Goal: Task Accomplishment & Management: Manage account settings

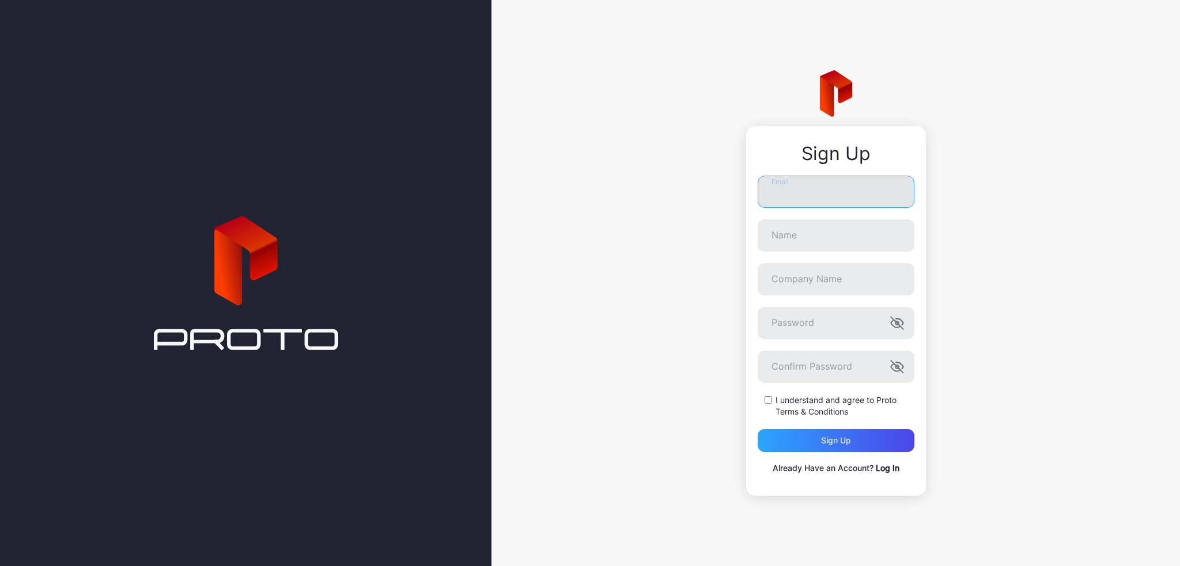
click at [815, 198] on input "Email" at bounding box center [836, 192] width 157 height 32
type input "**********"
type input "********"
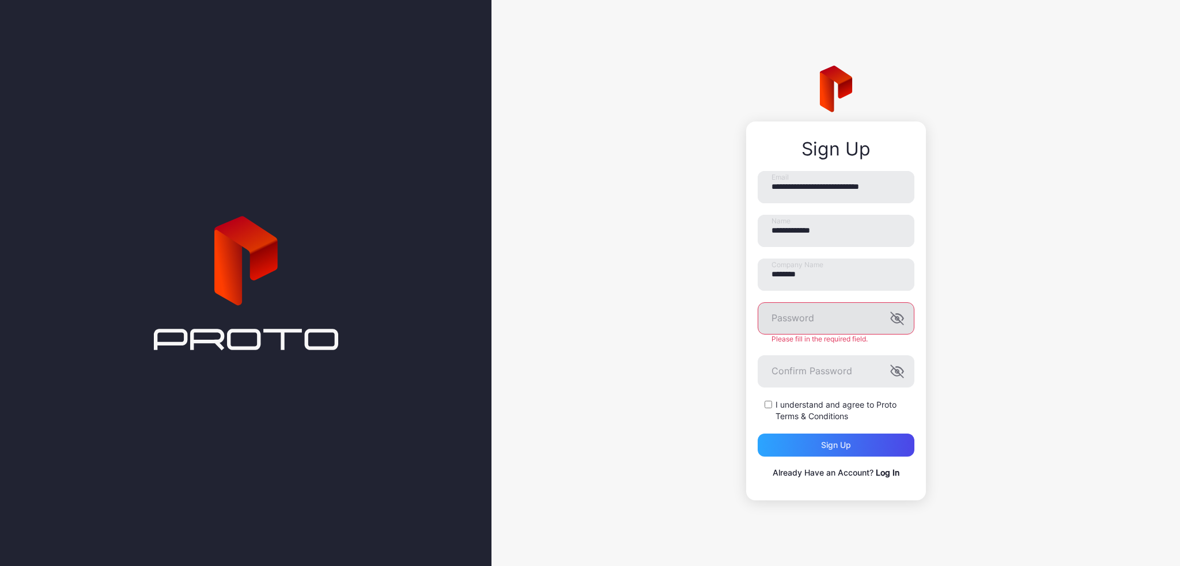
click at [896, 322] on icon "button" at bounding box center [897, 319] width 14 height 14
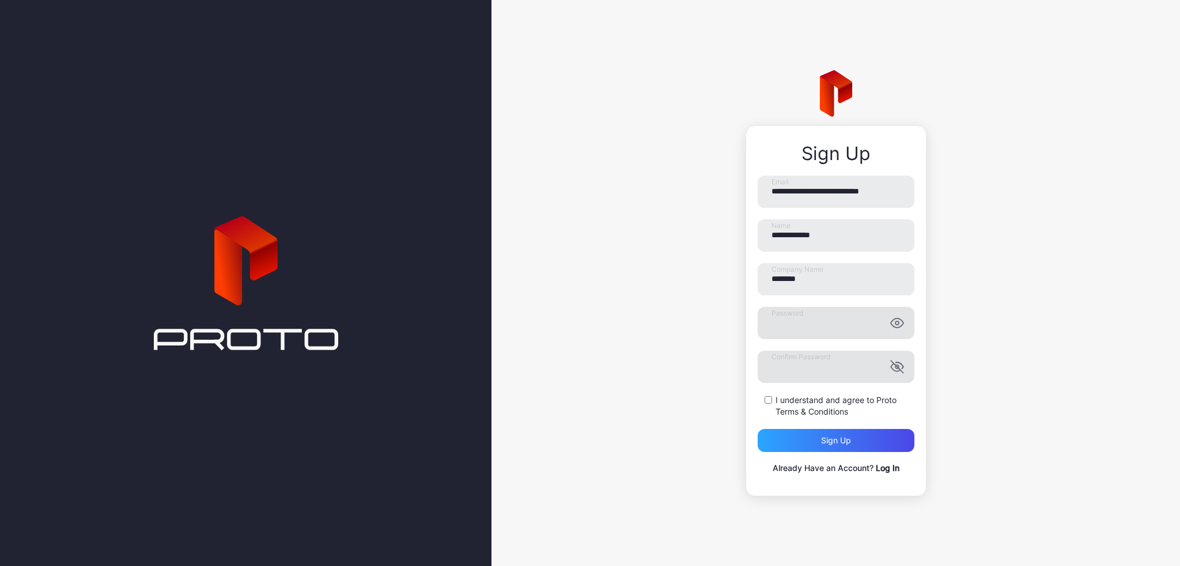
click at [895, 361] on icon "button" at bounding box center [897, 367] width 14 height 14
click at [765, 395] on div "I understand and agree to Proto Terms & Conditions" at bounding box center [836, 406] width 157 height 23
click at [863, 450] on div "Sign up" at bounding box center [836, 440] width 157 height 23
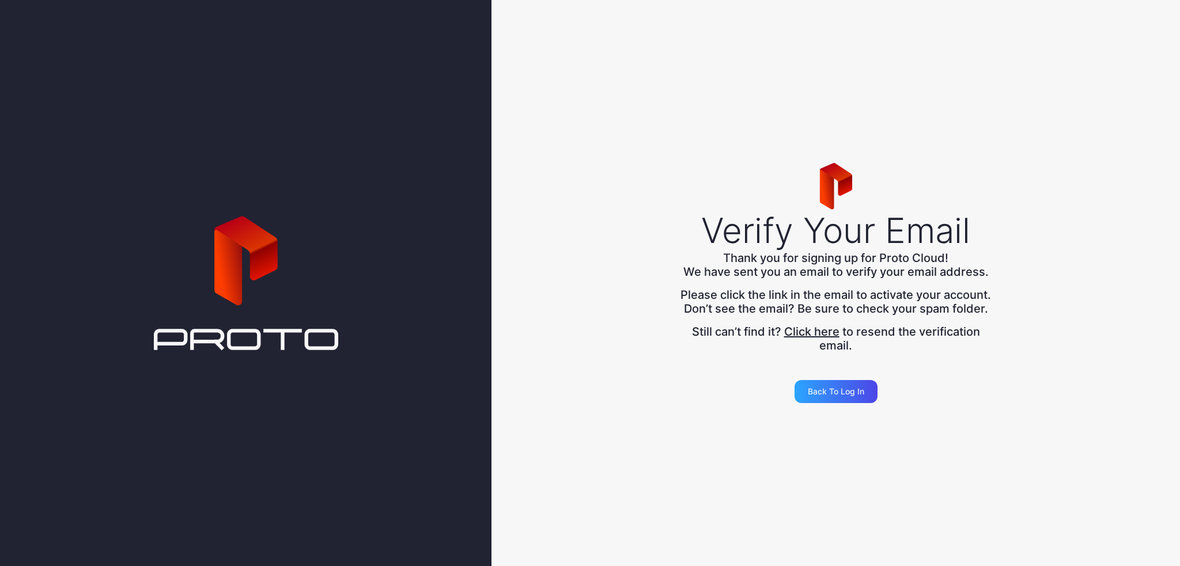
click at [737, 227] on div "Verify Your Email" at bounding box center [835, 230] width 269 height 41
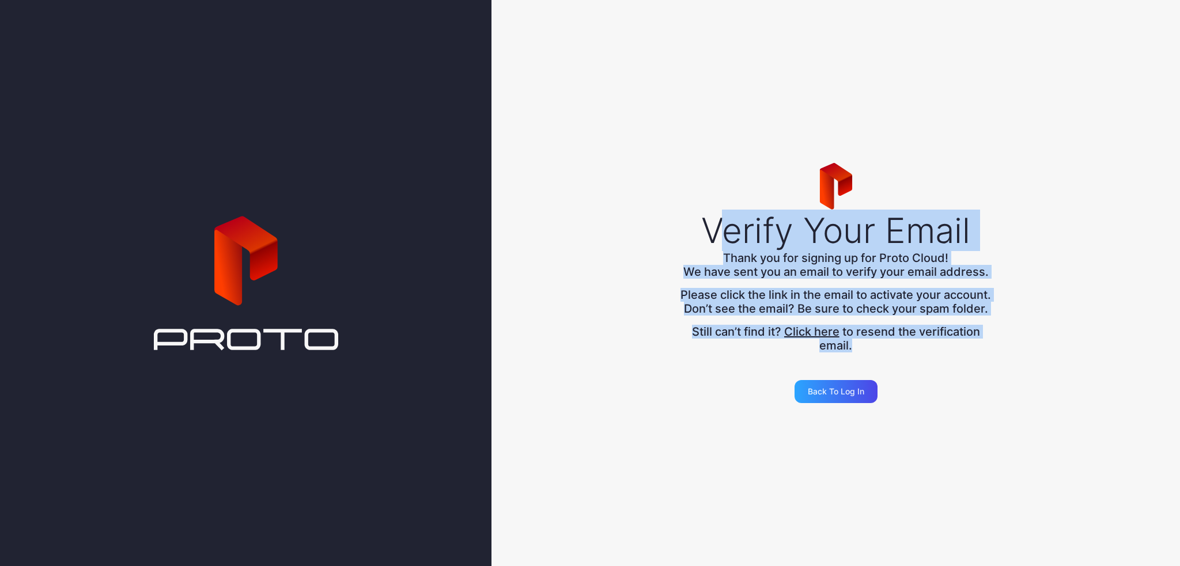
drag, startPoint x: 722, startPoint y: 207, endPoint x: 963, endPoint y: 371, distance: 291.9
click at [963, 371] on div "Verify Your Email Thank you for signing up for Proto Cloud! We have sent you an…" at bounding box center [835, 283] width 688 height 566
drag, startPoint x: 963, startPoint y: 371, endPoint x: 652, endPoint y: 134, distance: 391.4
click at [652, 134] on div "Verify Your Email Thank you for signing up for Proto Cloud! We have sent you an…" at bounding box center [835, 283] width 688 height 566
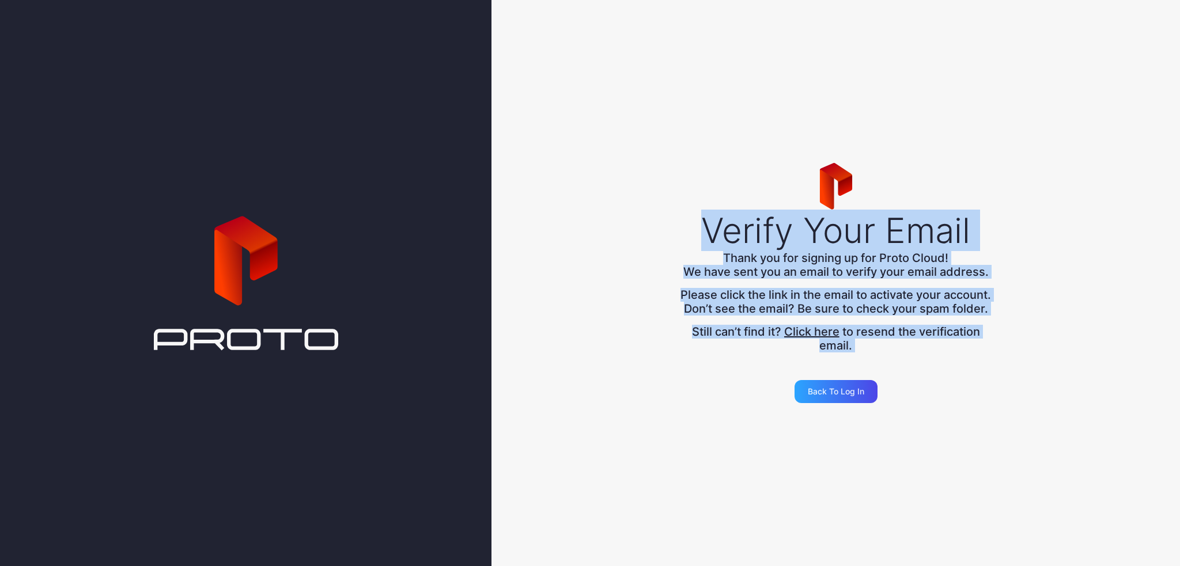
click at [661, 187] on div "Verify Your Email Thank you for signing up for Proto Cloud! We have sent you an…" at bounding box center [835, 283] width 688 height 566
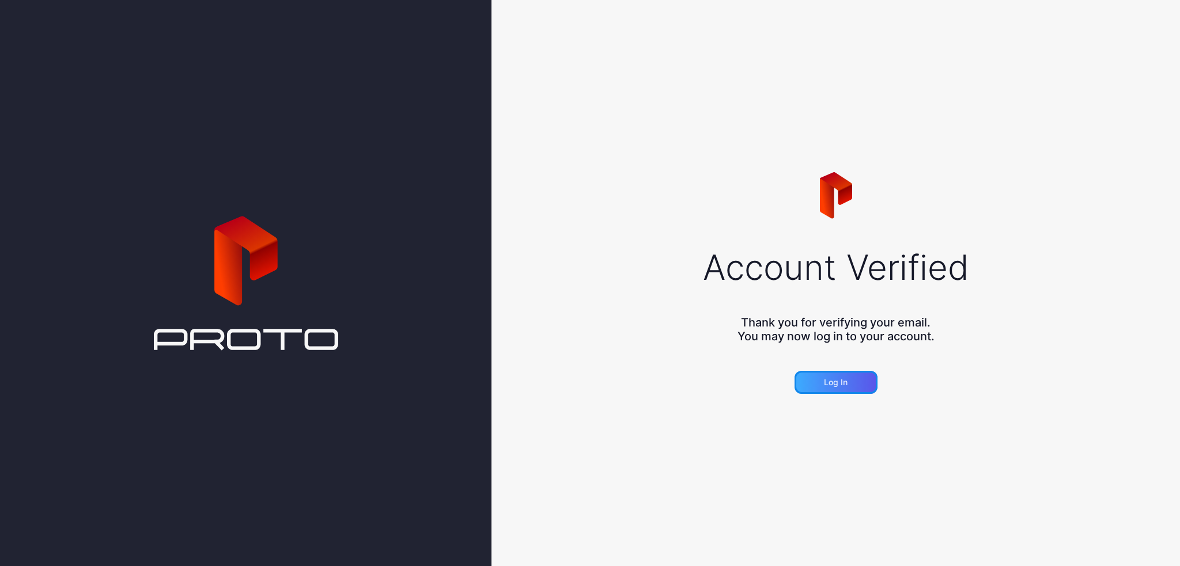
click at [860, 388] on div "Log in" at bounding box center [835, 382] width 83 height 23
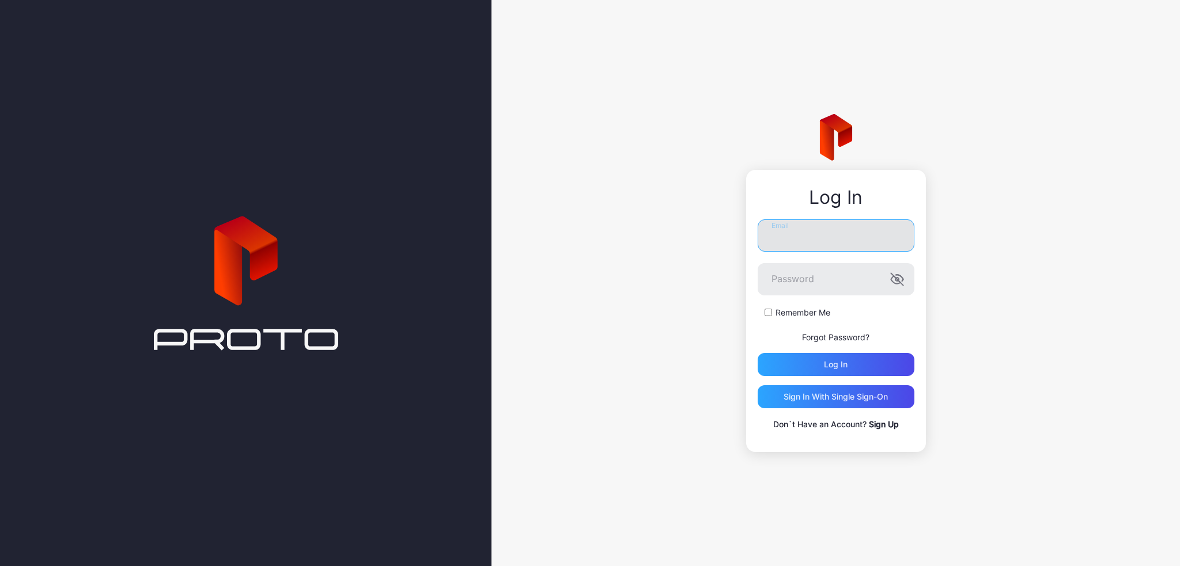
click at [811, 232] on input "Email" at bounding box center [836, 235] width 157 height 32
type input "**********"
click at [895, 278] on icon "button" at bounding box center [897, 279] width 12 height 12
click at [812, 374] on div "Log in" at bounding box center [836, 364] width 157 height 23
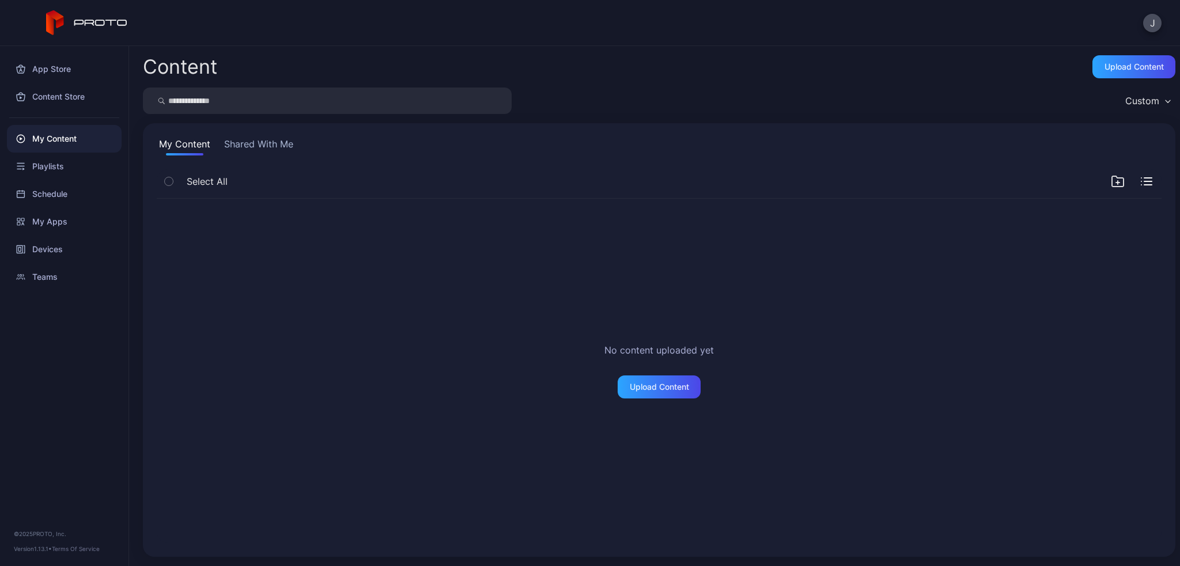
click at [31, 354] on div "App Store Content Store My Content Playlists Schedule My Apps Devices Teams © 2…" at bounding box center [64, 306] width 129 height 520
click at [808, 71] on div "Content Upload Content" at bounding box center [659, 66] width 1032 height 23
click at [120, 379] on div "App Store Content Store My Content Playlists Schedule My Apps Devices Teams © 2…" at bounding box center [64, 306] width 129 height 520
click at [74, 245] on div "Devices" at bounding box center [64, 250] width 115 height 28
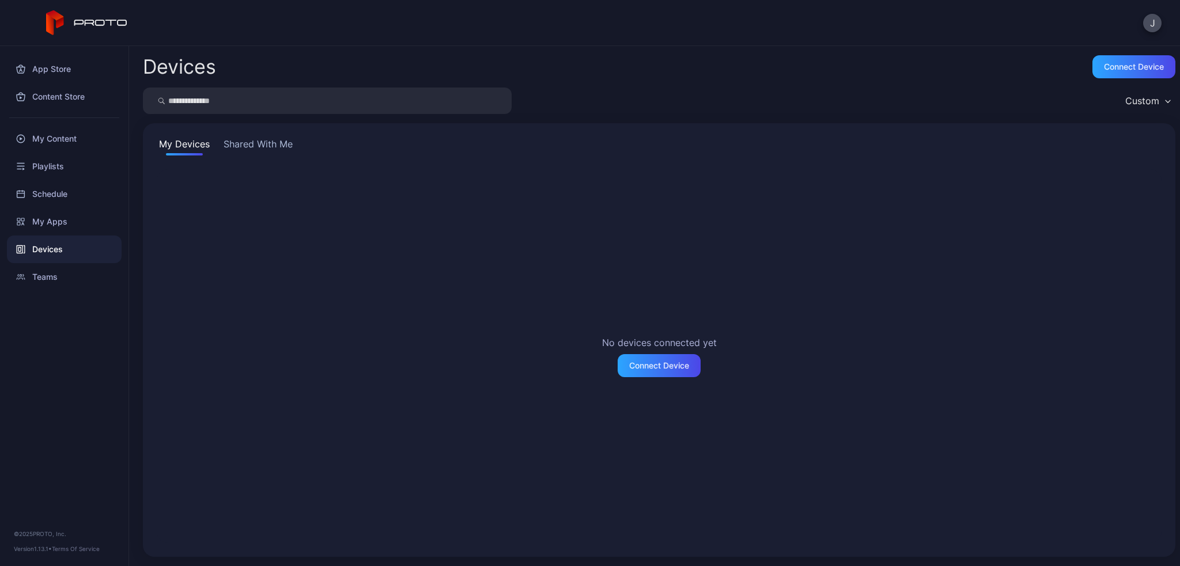
click at [71, 254] on div "Devices" at bounding box center [64, 250] width 115 height 28
click at [264, 144] on button "Shared With Me" at bounding box center [258, 146] width 74 height 18
click at [275, 138] on button "Shared With Me" at bounding box center [258, 146] width 74 height 18
